Goal: Transaction & Acquisition: Purchase product/service

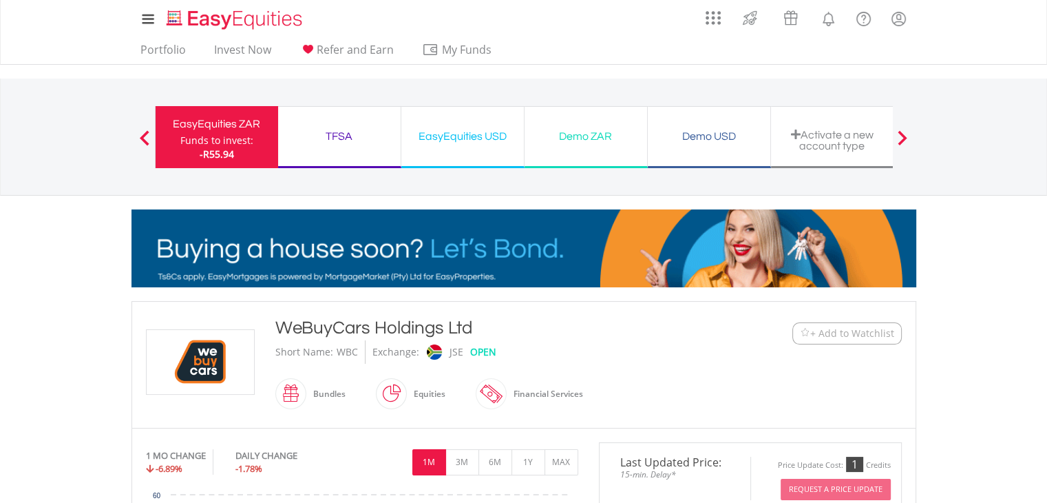
click at [213, 149] on span "-R55.94" at bounding box center [217, 153] width 34 height 13
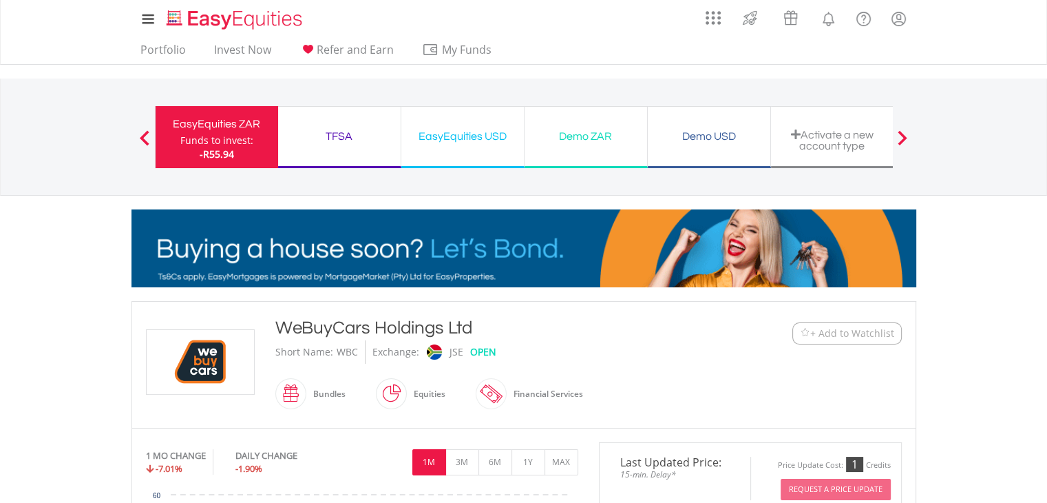
click at [146, 133] on span at bounding box center [145, 137] width 10 height 15
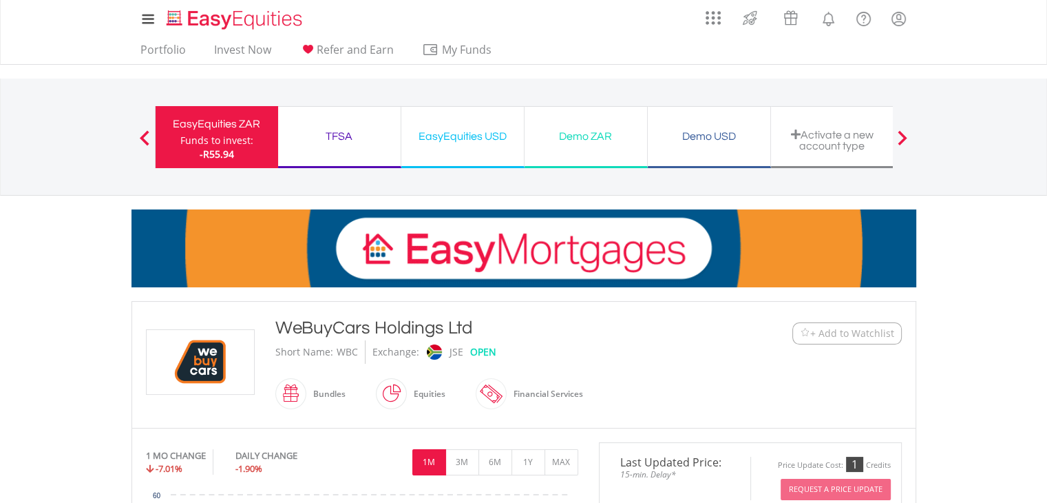
click at [210, 131] on div "EasyEquities ZAR" at bounding box center [217, 123] width 106 height 19
